Goal: Use online tool/utility

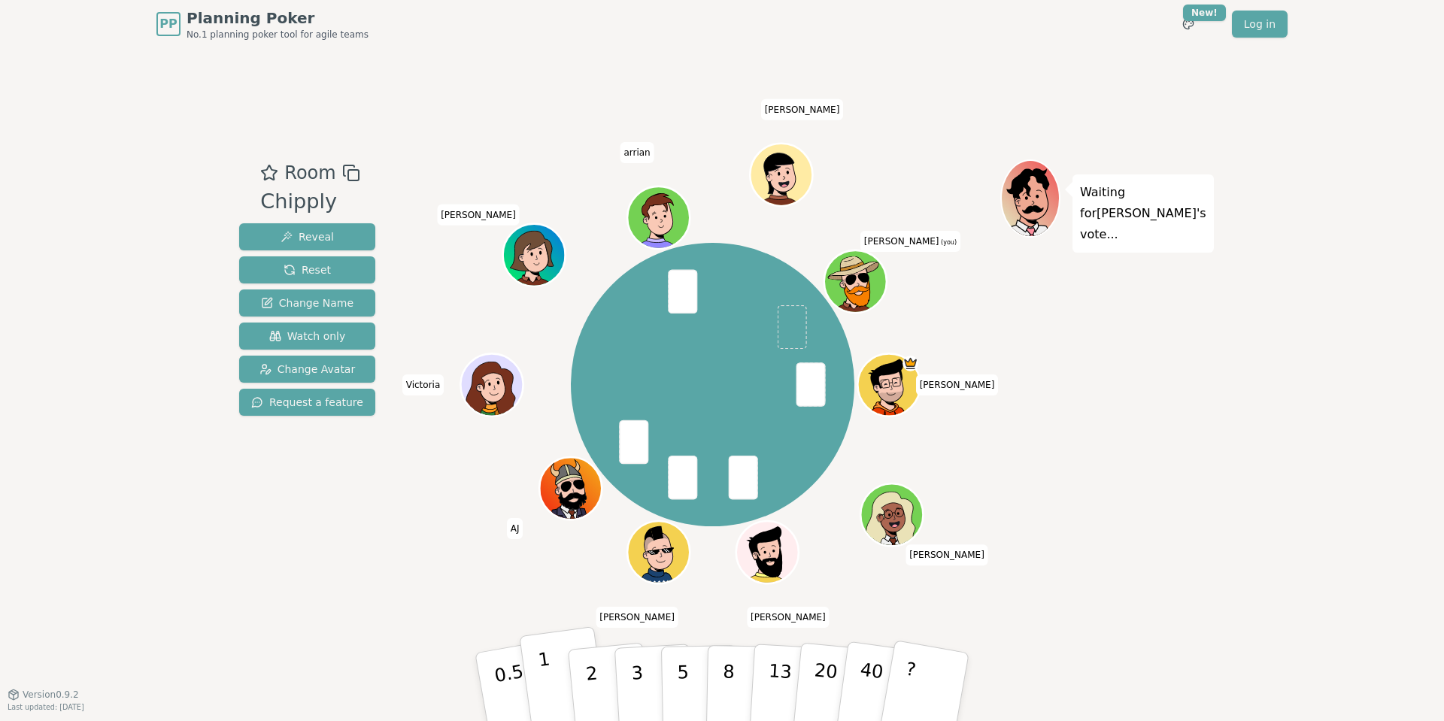
click at [554, 675] on button "1" at bounding box center [564, 688] width 90 height 122
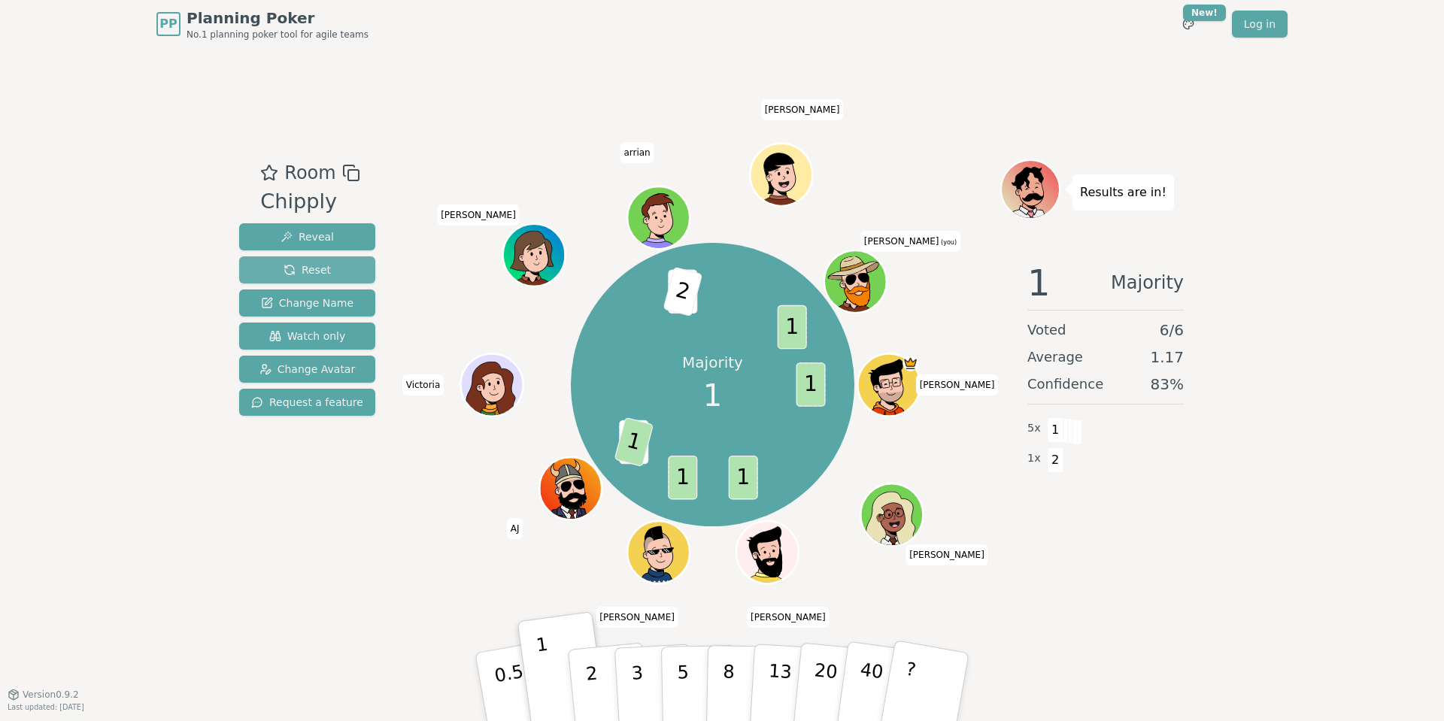
click at [287, 266] on span "Reset" at bounding box center [307, 270] width 47 height 15
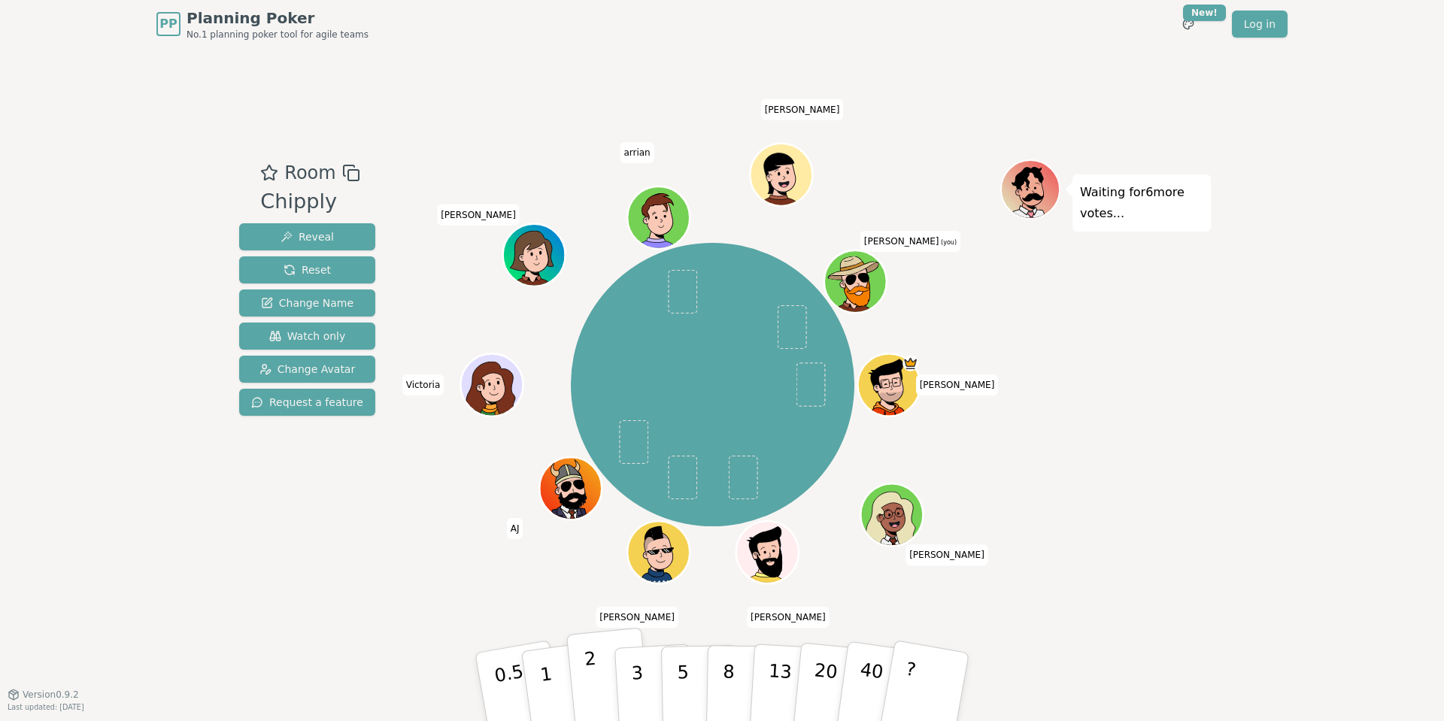
click at [604, 685] on button "2" at bounding box center [610, 688] width 86 height 120
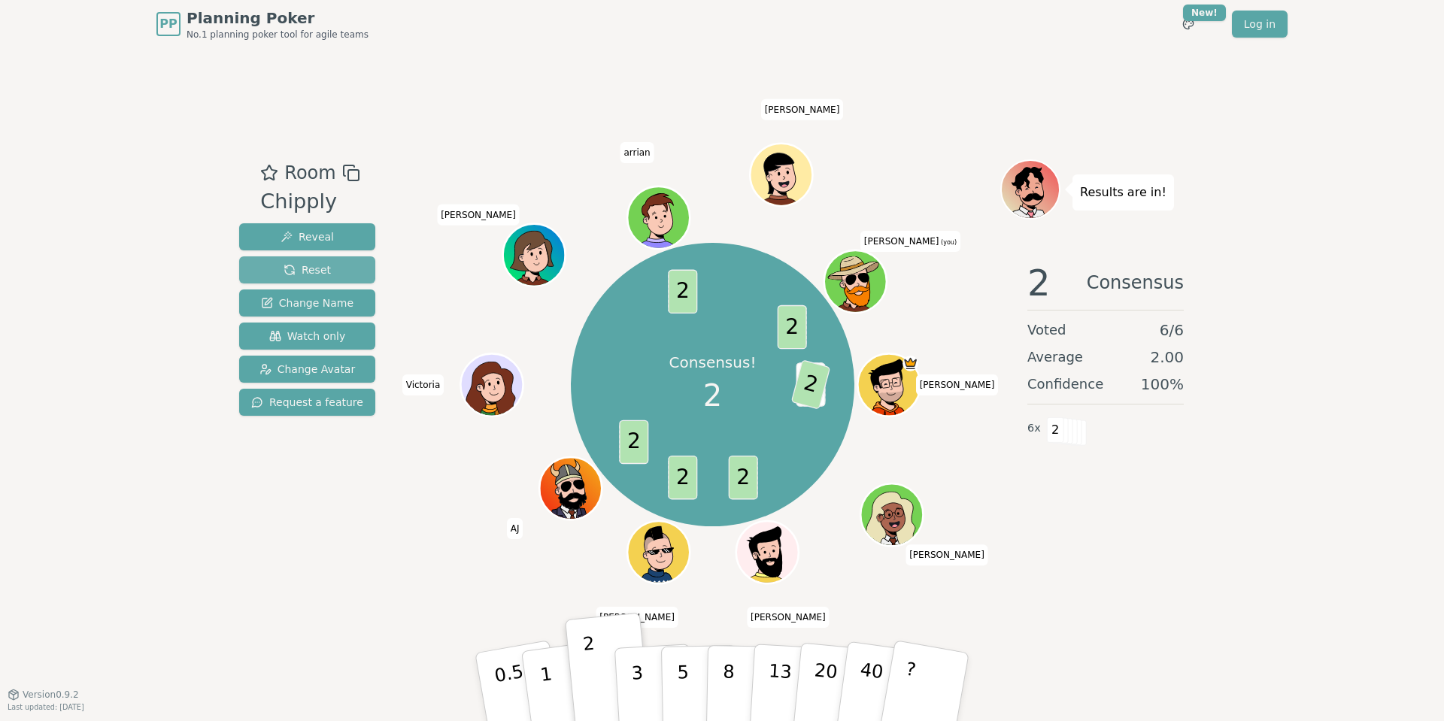
click at [320, 265] on span "Reset" at bounding box center [307, 270] width 47 height 15
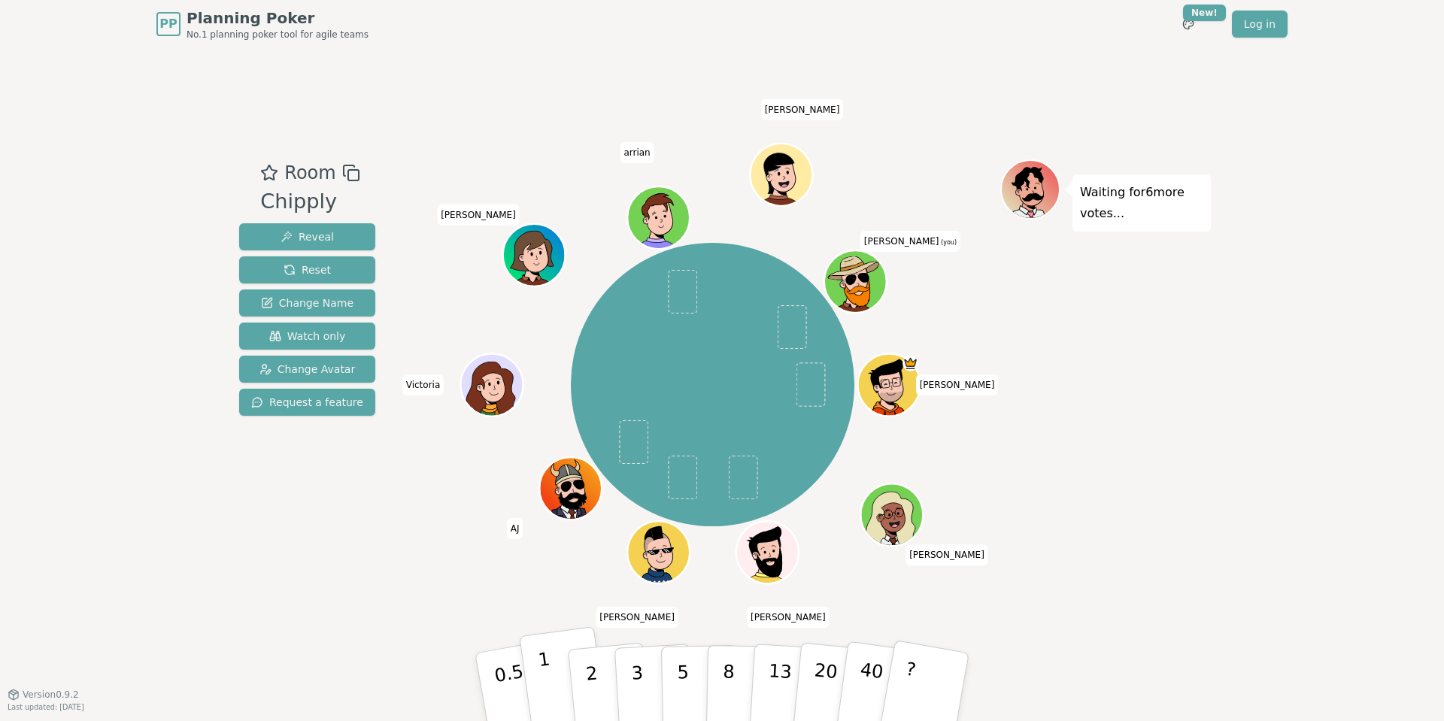
click at [551, 678] on button "1" at bounding box center [564, 688] width 90 height 122
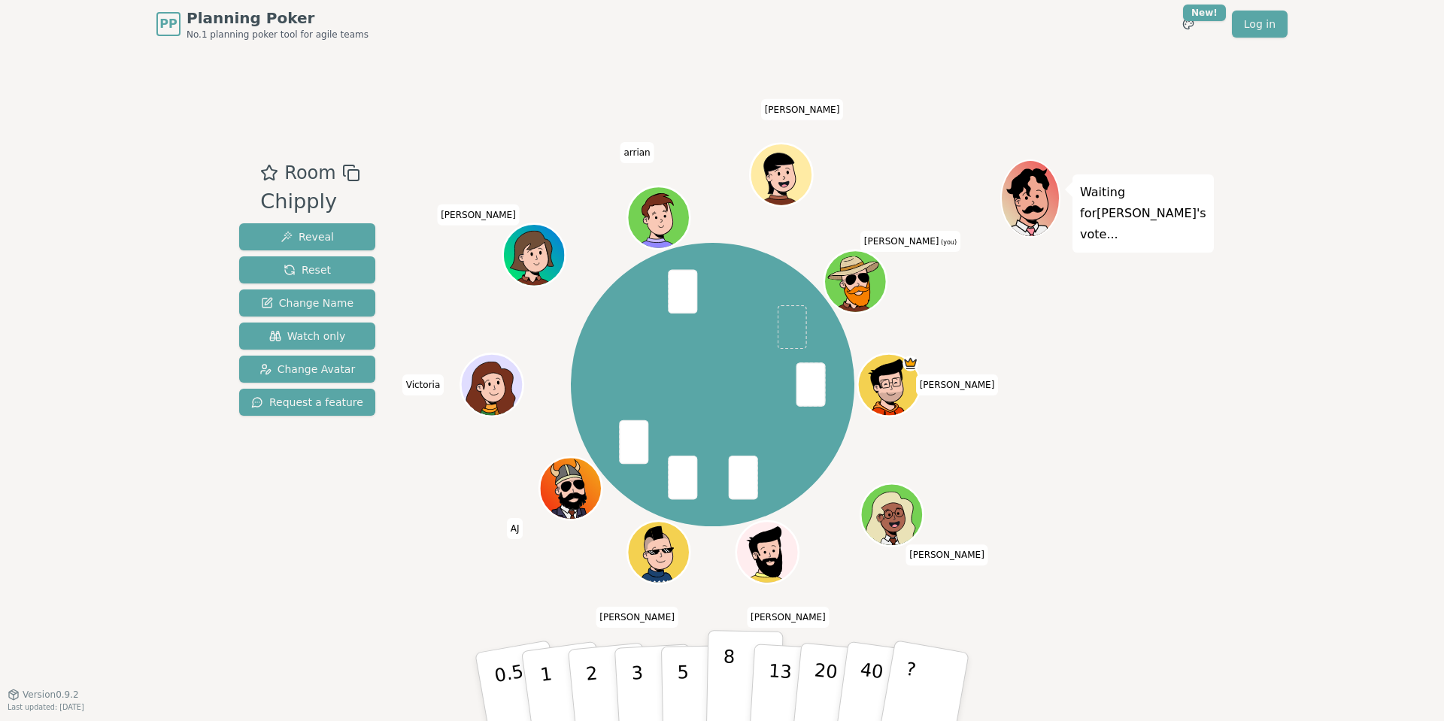
click at [726, 695] on p "8" at bounding box center [728, 686] width 13 height 81
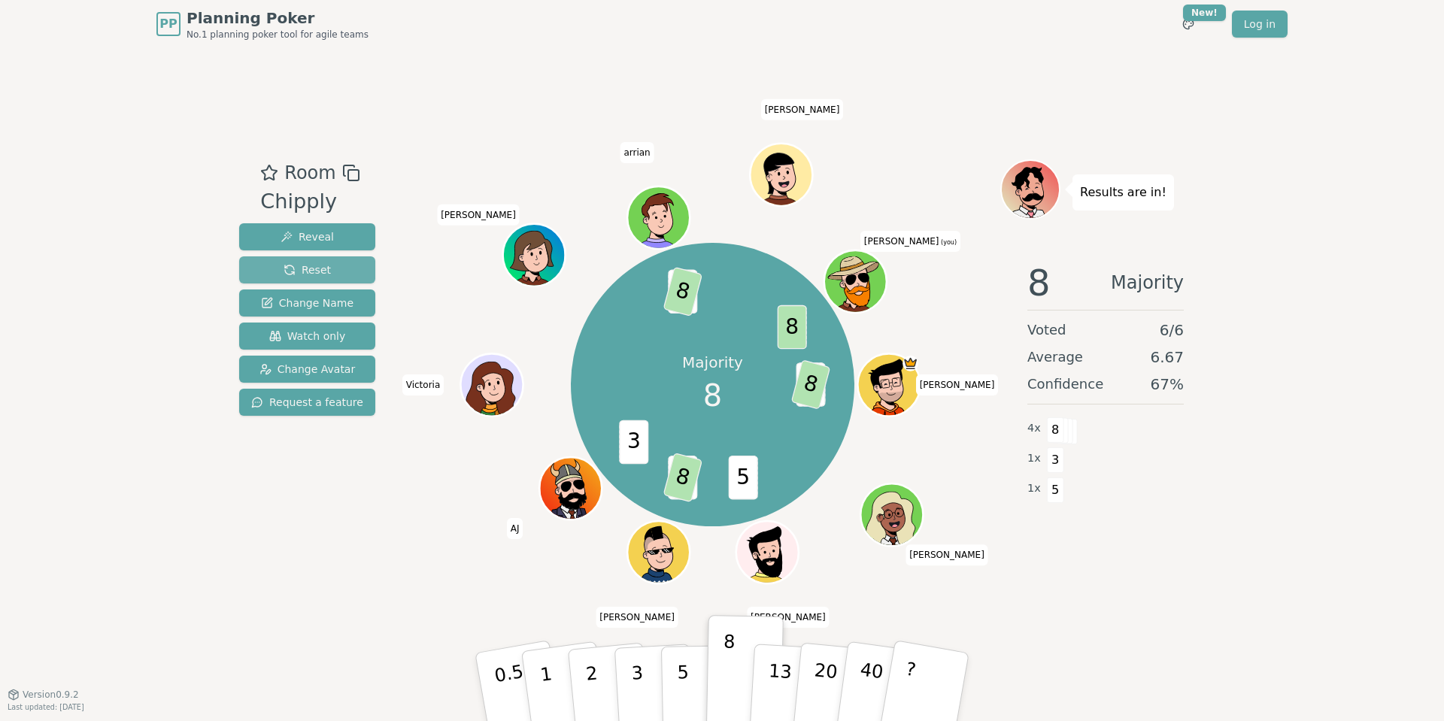
click at [300, 273] on span "Reset" at bounding box center [307, 270] width 47 height 15
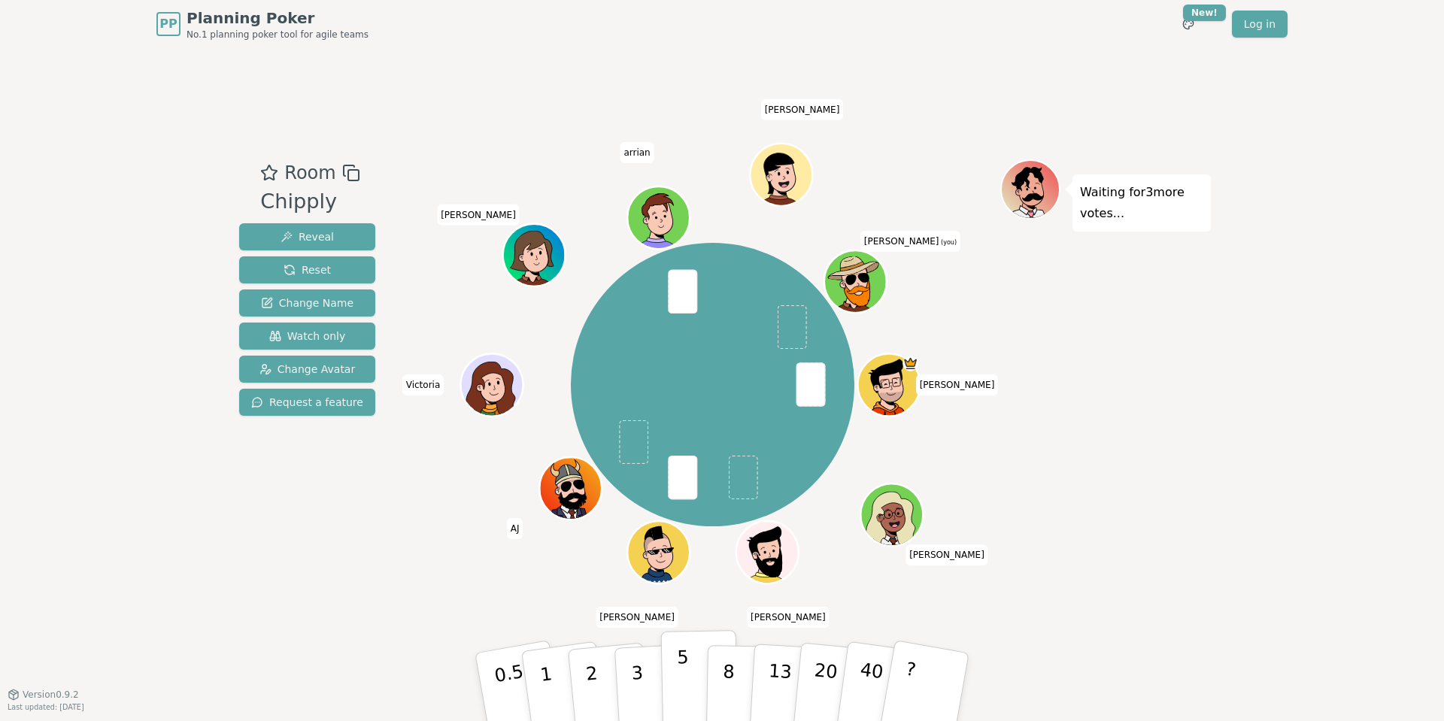
click at [681, 681] on p "5" at bounding box center [683, 687] width 13 height 81
click at [592, 679] on p "2" at bounding box center [594, 690] width 20 height 82
click at [635, 678] on p "3" at bounding box center [638, 689] width 17 height 82
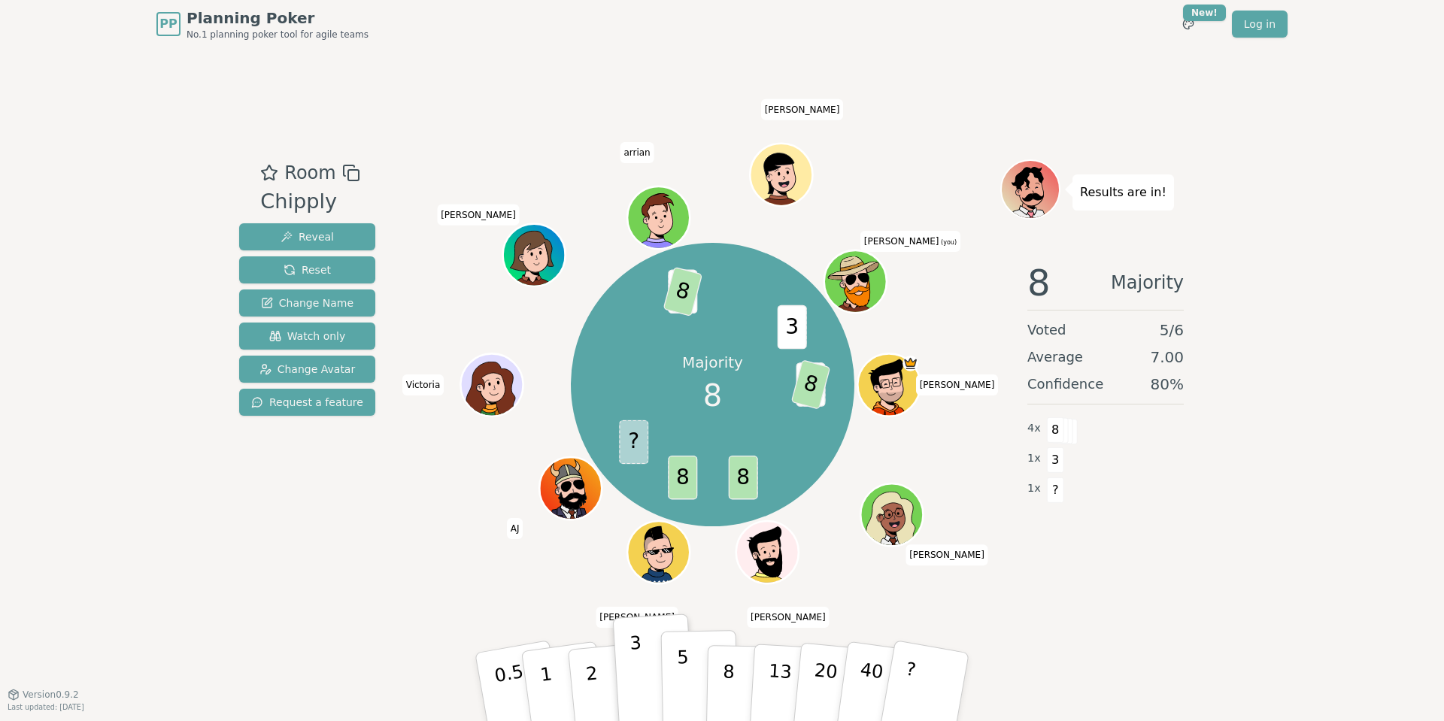
click at [680, 697] on p "5" at bounding box center [683, 687] width 13 height 81
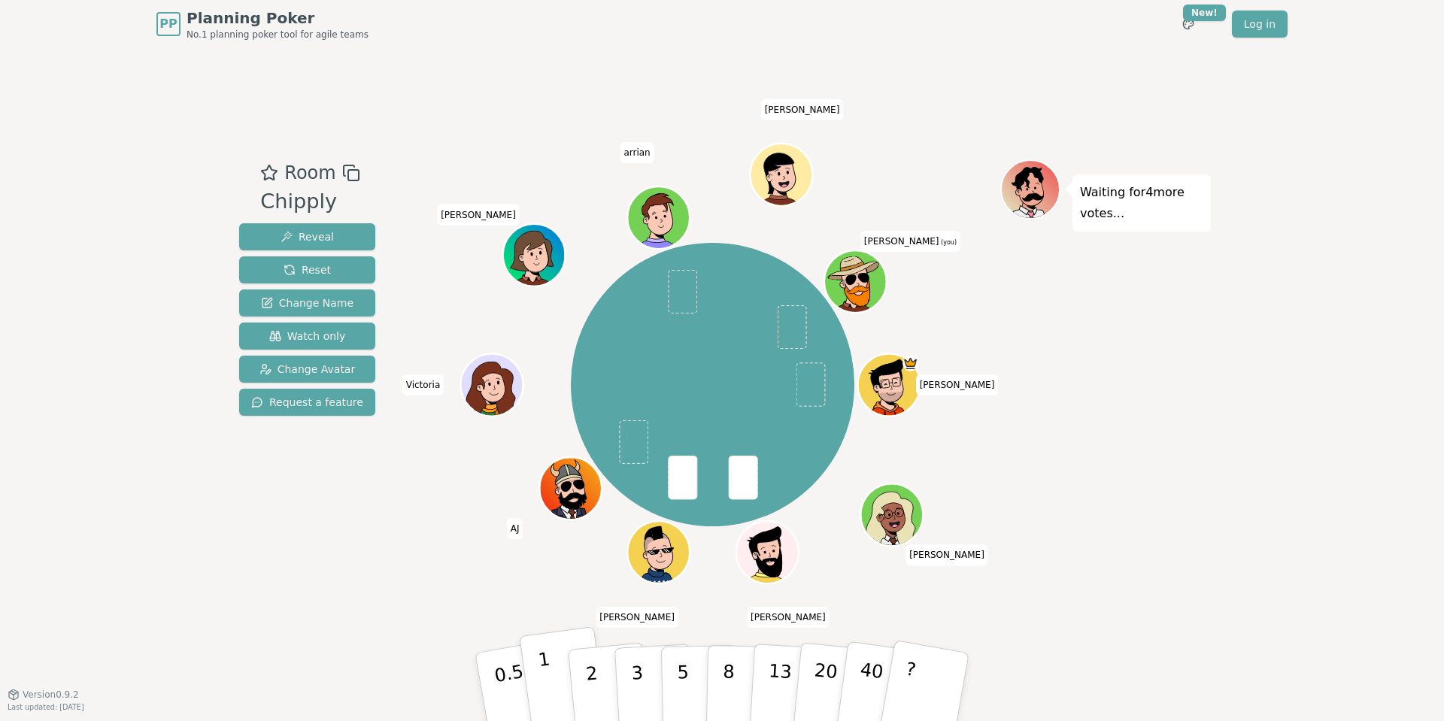
click at [557, 696] on button "1" at bounding box center [564, 688] width 90 height 122
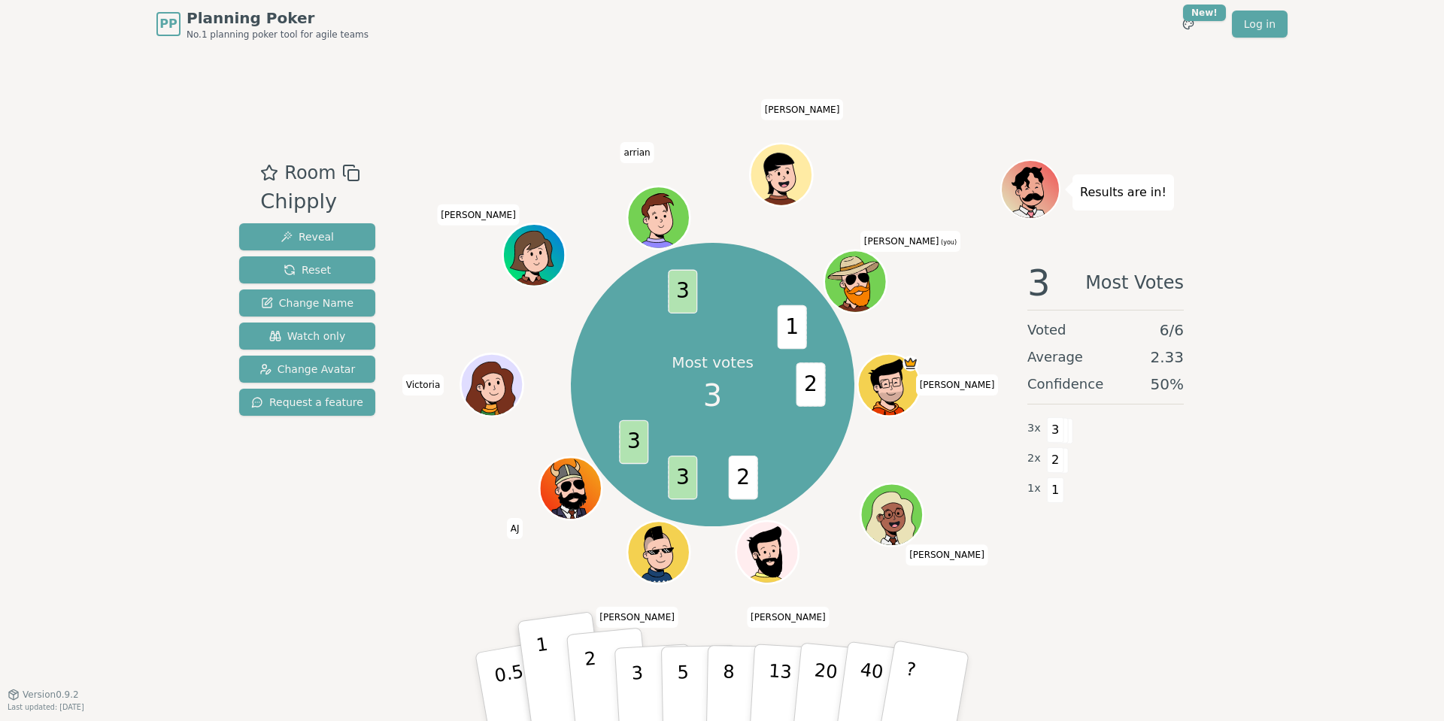
click at [597, 706] on p "2" at bounding box center [594, 690] width 20 height 82
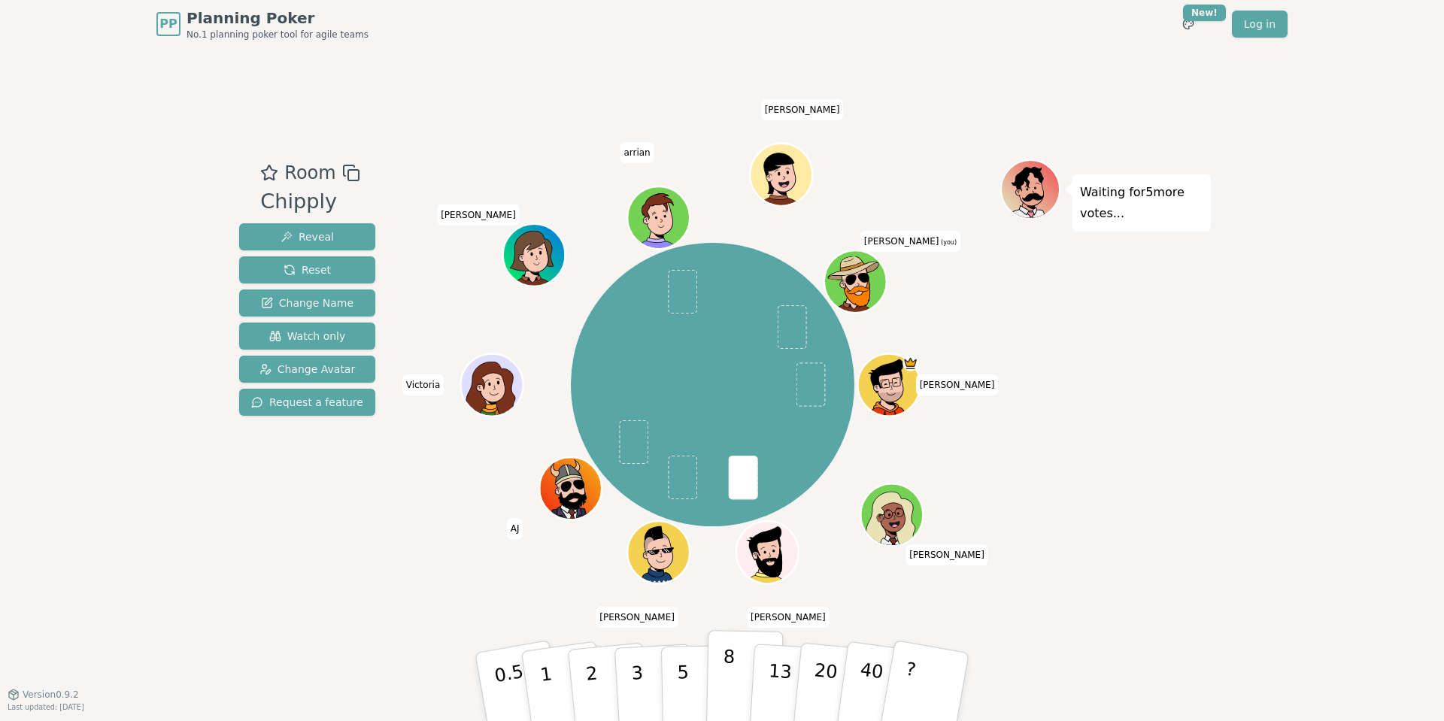
click at [718, 683] on button "8" at bounding box center [744, 687] width 77 height 114
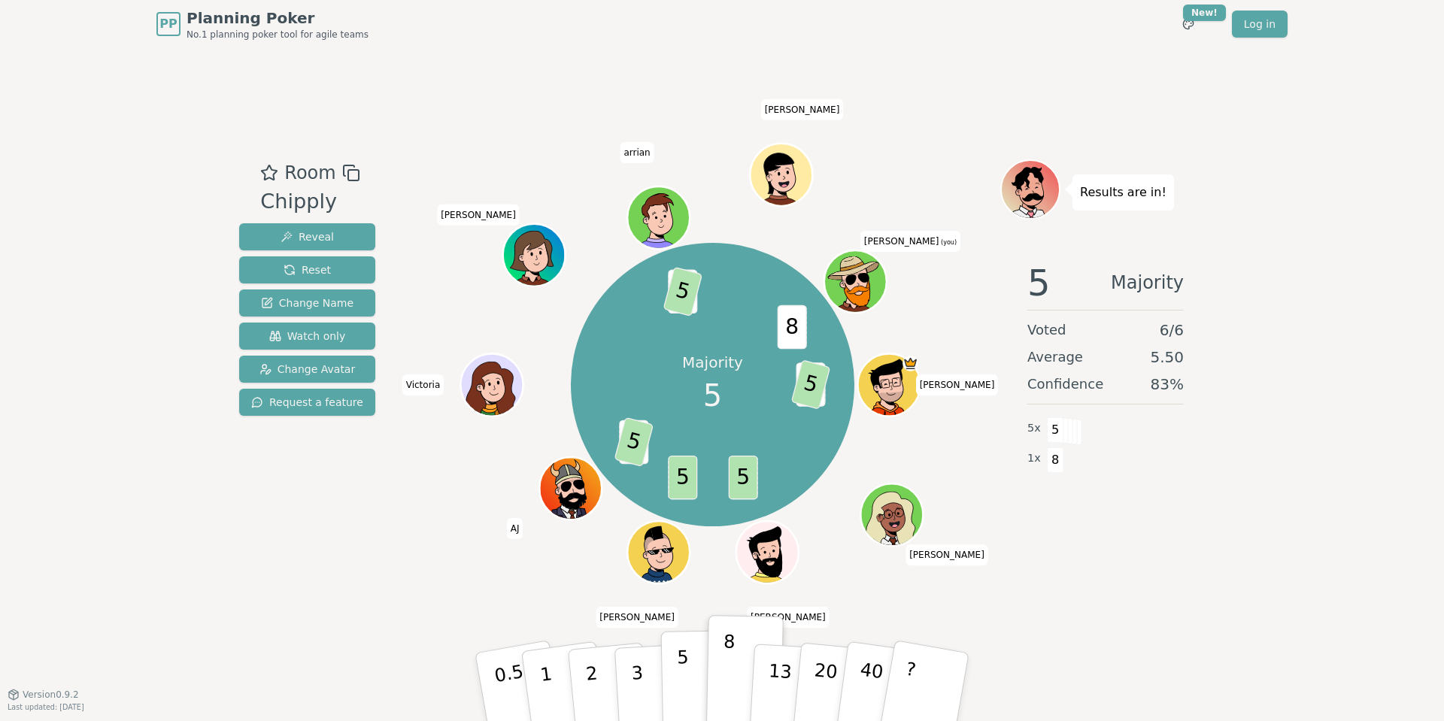
click at [685, 684] on p "5" at bounding box center [683, 687] width 13 height 81
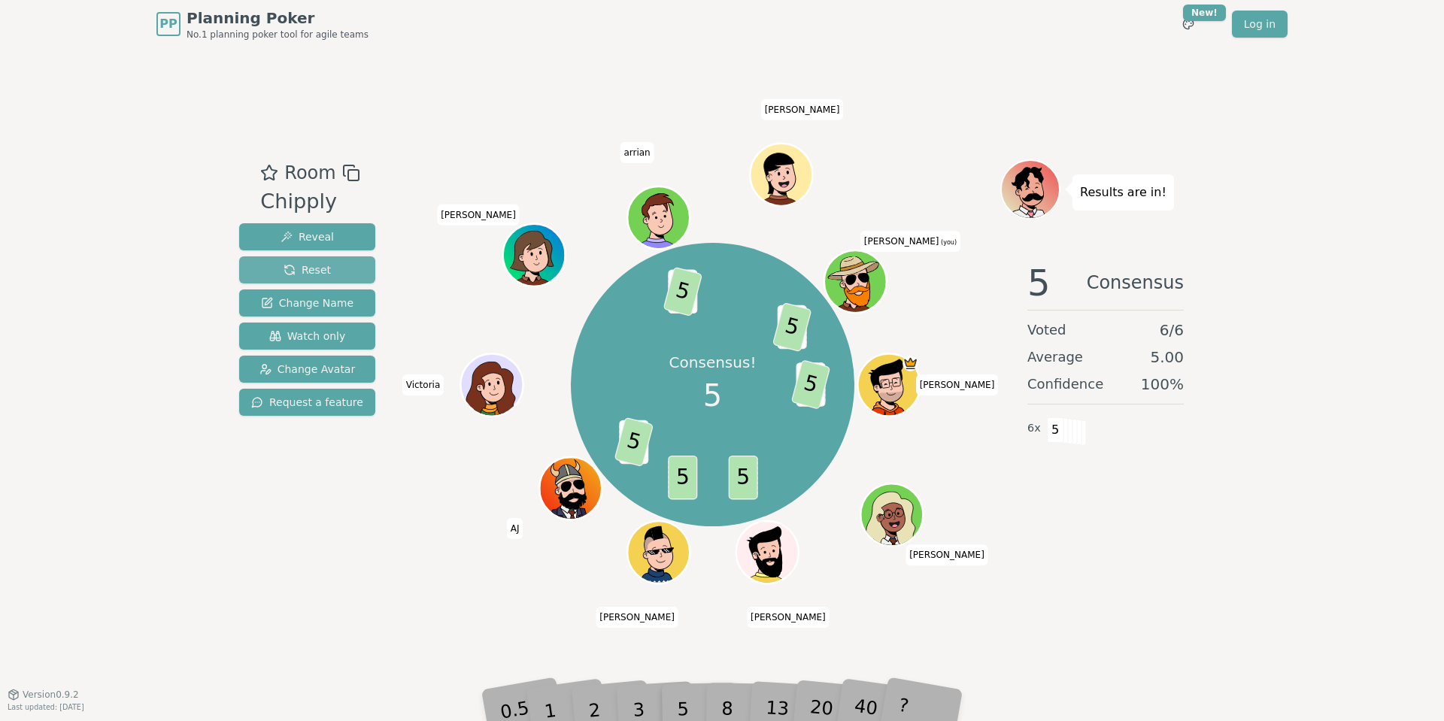
click at [315, 267] on span "Reset" at bounding box center [307, 270] width 47 height 15
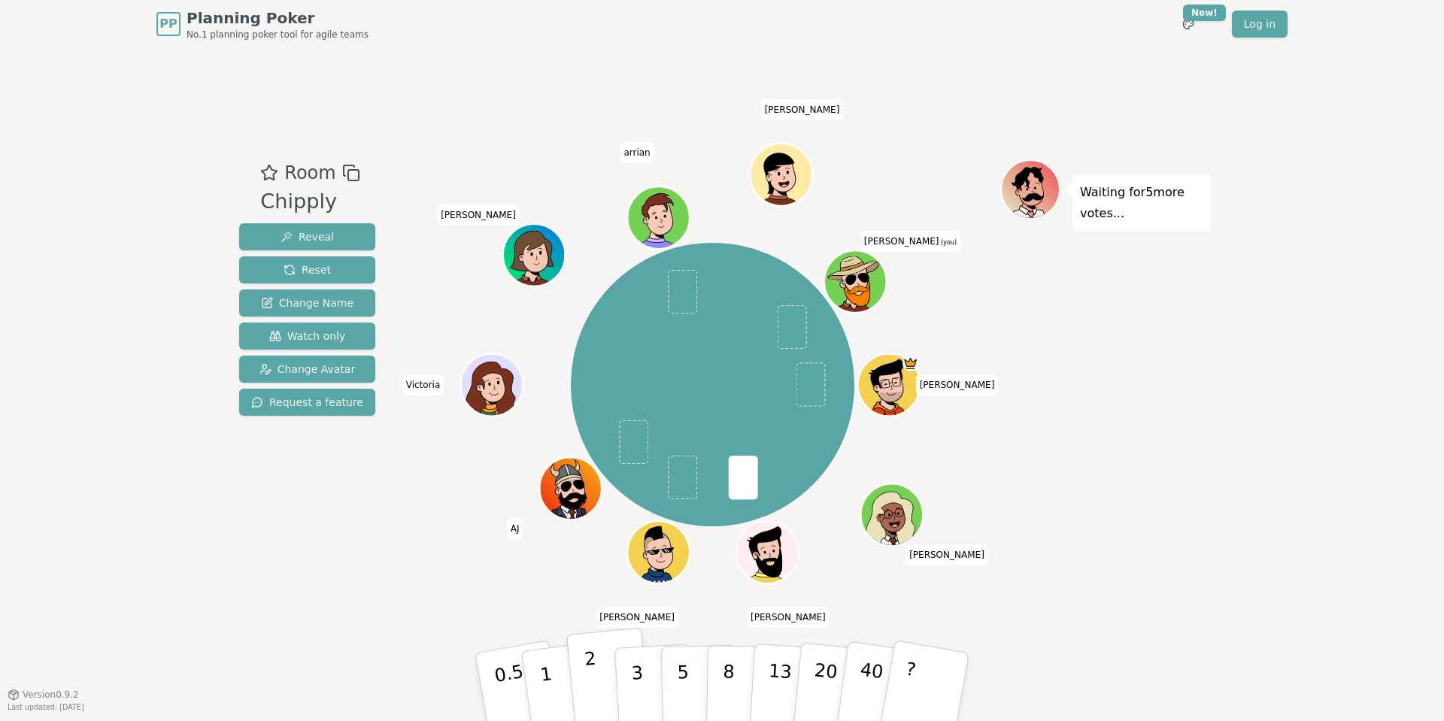
click at [597, 697] on p "2" at bounding box center [594, 690] width 20 height 82
click at [560, 697] on button "1" at bounding box center [564, 688] width 90 height 122
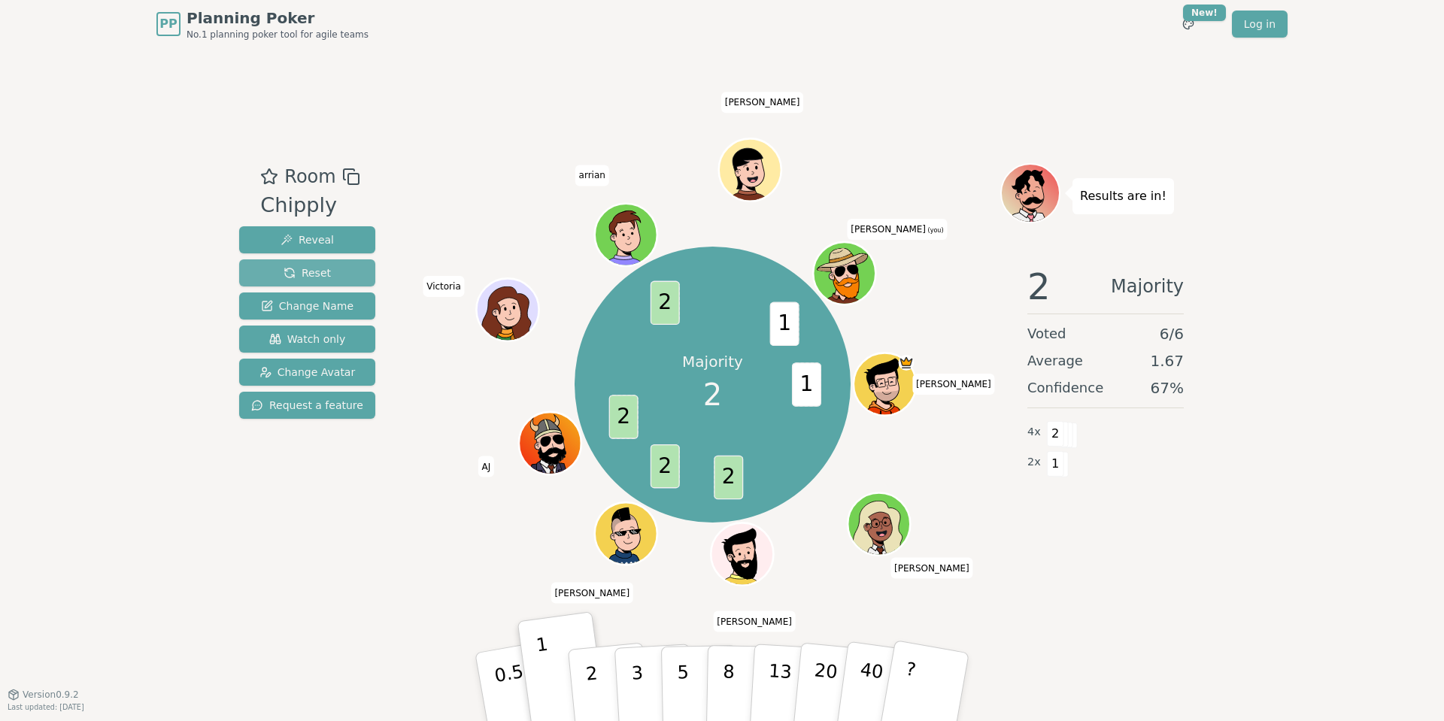
click at [319, 272] on span "Reset" at bounding box center [307, 273] width 47 height 15
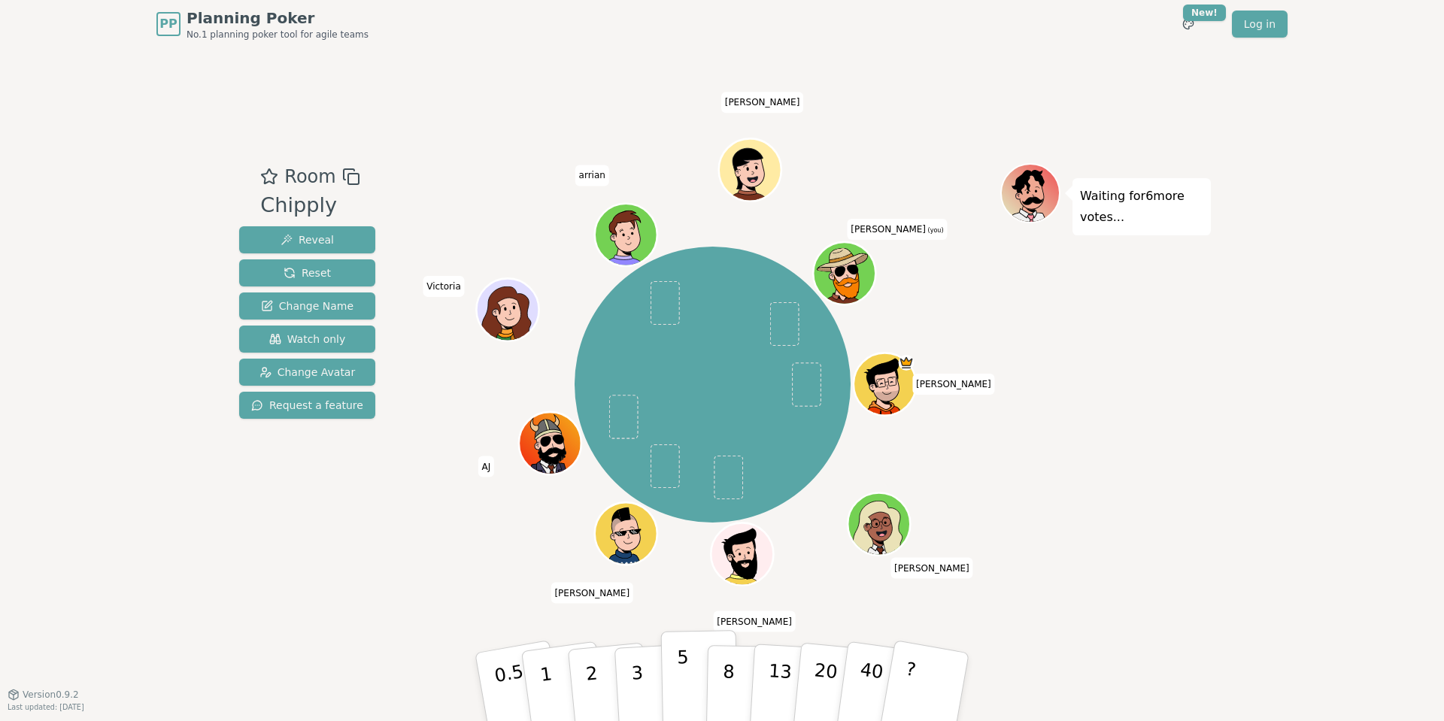
click at [697, 679] on button "5" at bounding box center [699, 687] width 77 height 114
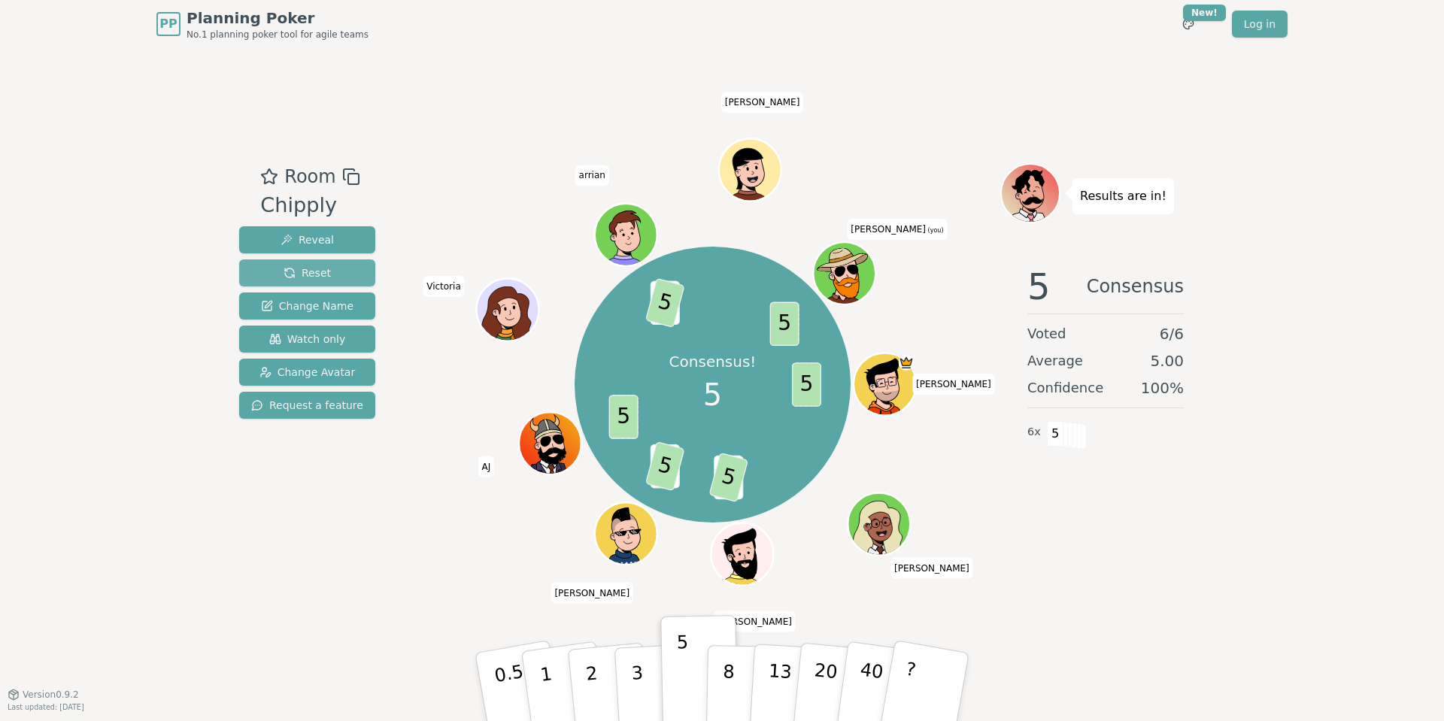
click at [311, 270] on span "Reset" at bounding box center [307, 273] width 47 height 15
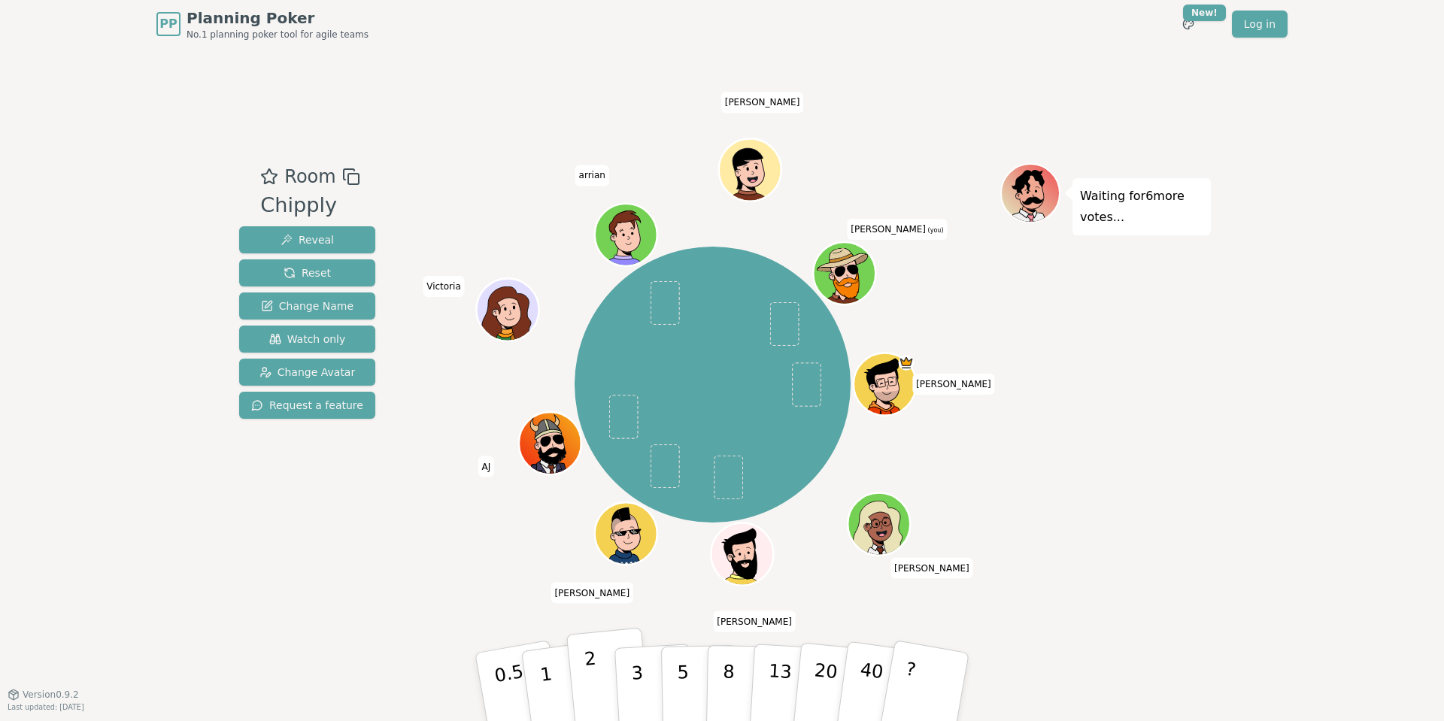
click at [594, 691] on p "2" at bounding box center [594, 690] width 20 height 82
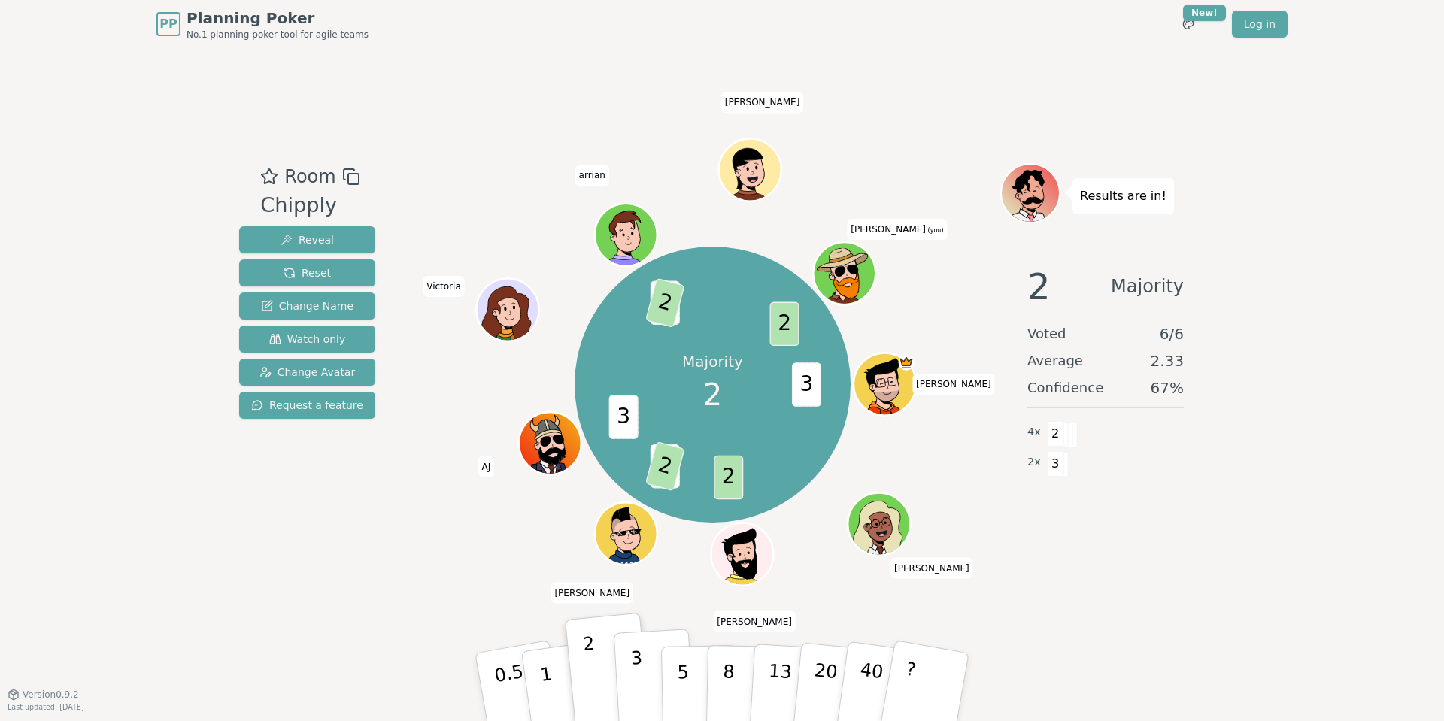
click at [640, 672] on p "3" at bounding box center [638, 689] width 17 height 82
